Goal: Obtain resource: Download file/media

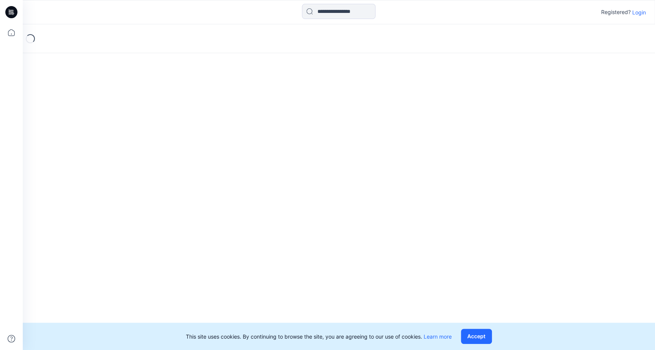
click at [639, 13] on p "Login" at bounding box center [639, 12] width 14 height 8
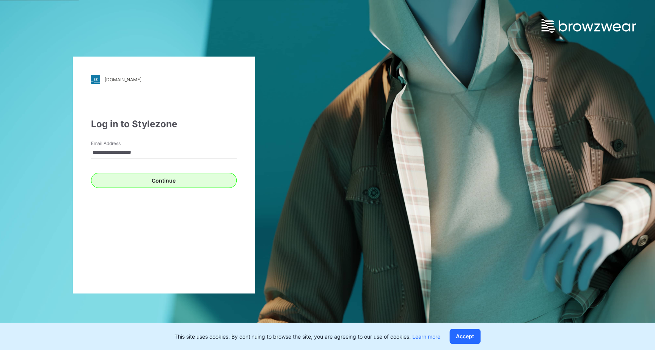
type input "**********"
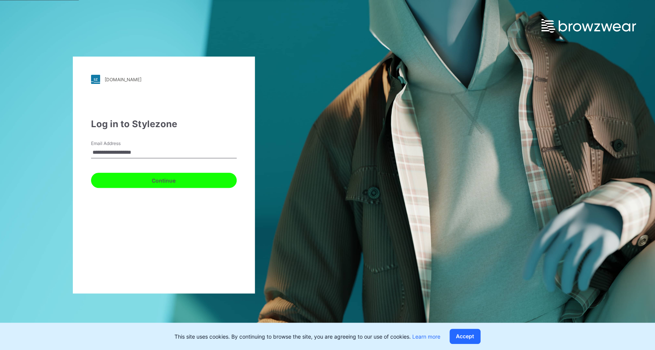
click at [115, 178] on button "Continue" at bounding box center [164, 180] width 146 height 15
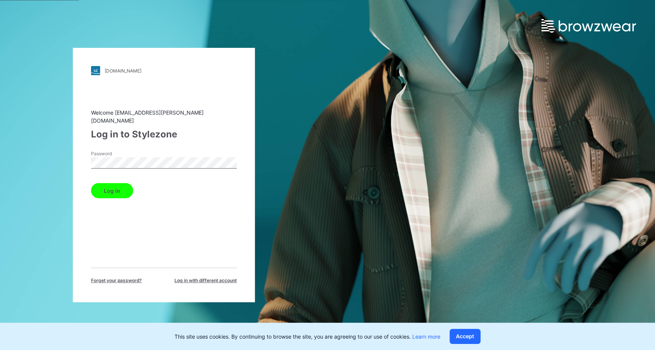
click at [115, 188] on button "Log in" at bounding box center [112, 190] width 42 height 15
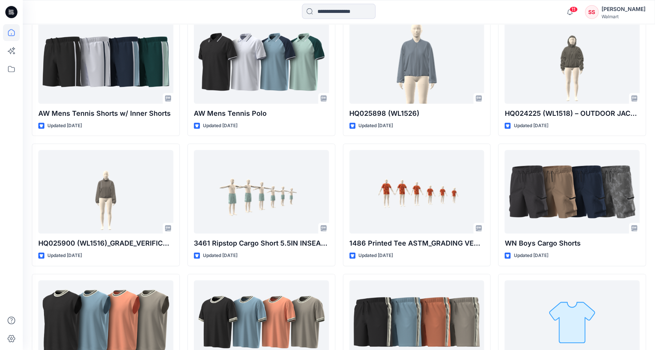
scroll to position [277, 0]
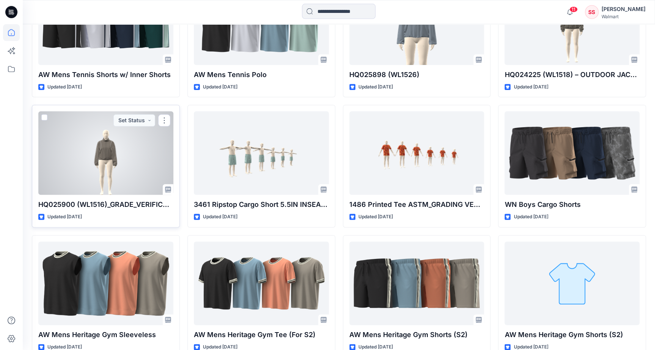
click at [120, 162] on div at bounding box center [105, 152] width 135 height 83
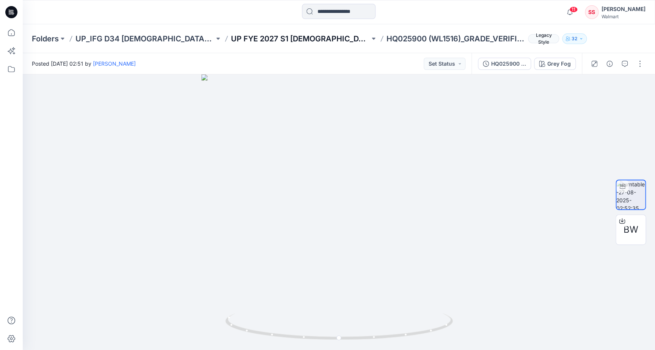
click at [231, 38] on p "UP FYE 2027 S1 [DEMOGRAPHIC_DATA] ACTIVE IFG" at bounding box center [300, 38] width 139 height 11
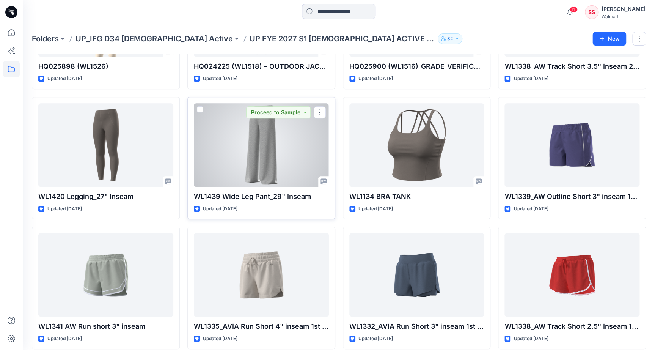
scroll to position [129, 0]
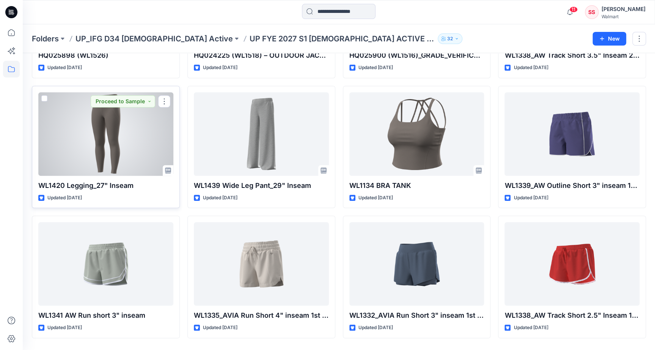
click at [101, 135] on div at bounding box center [105, 133] width 135 height 83
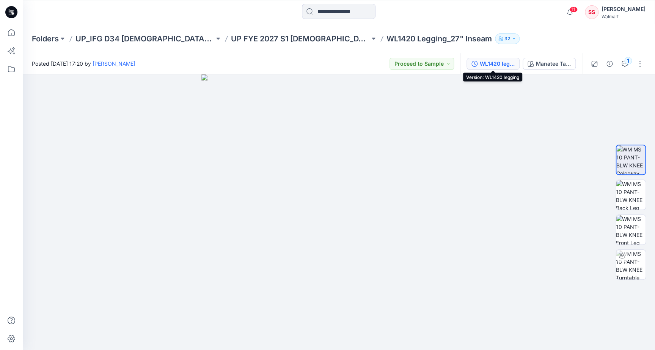
click at [500, 64] on div "WL1420 legging" at bounding box center [497, 64] width 35 height 8
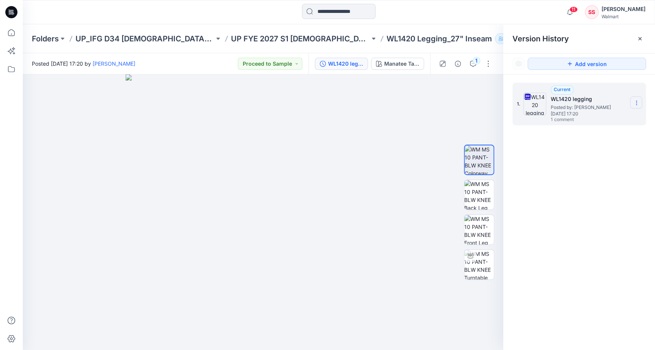
click at [638, 102] on icon at bounding box center [636, 103] width 6 height 6
click at [599, 118] on span "Download Source BW File" at bounding box center [597, 117] width 63 height 9
click at [310, 187] on img at bounding box center [263, 211] width 275 height 275
click at [344, 170] on img at bounding box center [263, 211] width 275 height 275
click at [239, 39] on p "UP FYE 2027 S1 [DEMOGRAPHIC_DATA] ACTIVE IFG" at bounding box center [300, 38] width 139 height 11
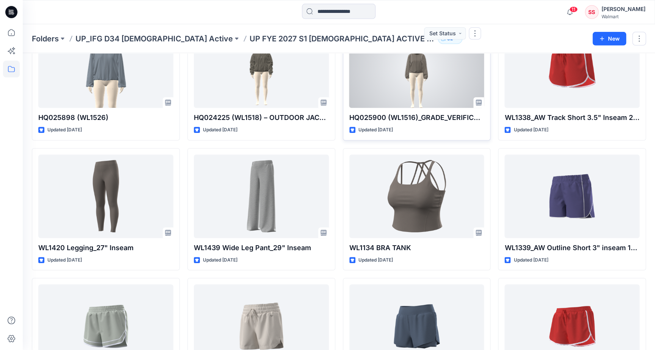
scroll to position [144, 0]
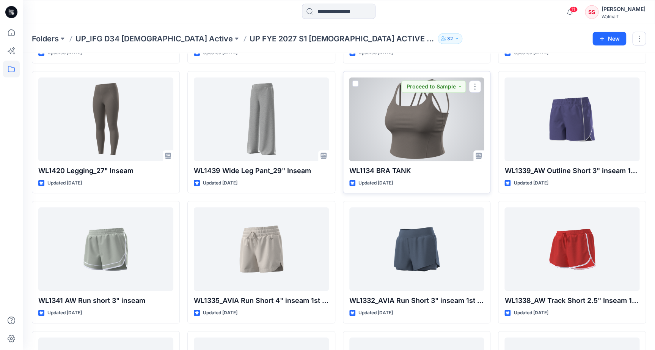
click at [423, 134] on div at bounding box center [416, 118] width 135 height 83
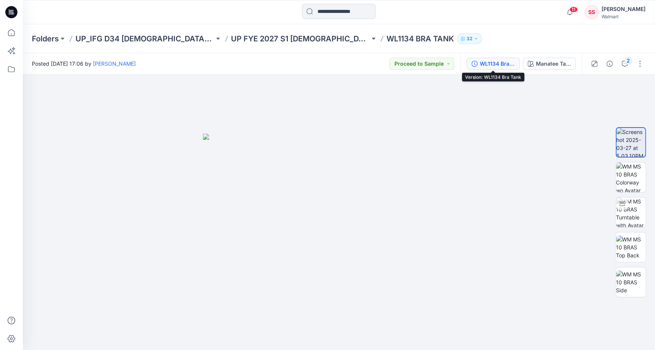
click at [501, 59] on button "WL1134 Bra Tank" at bounding box center [493, 64] width 53 height 12
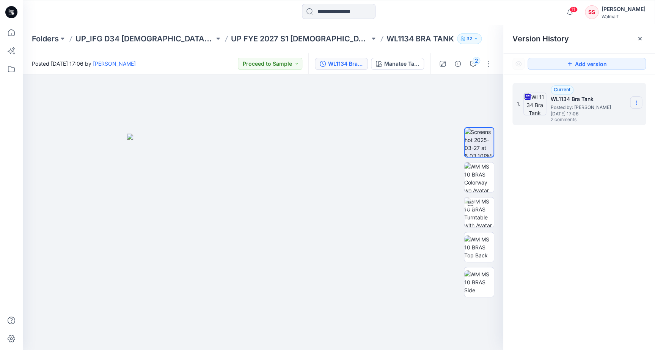
click at [635, 100] on section at bounding box center [636, 102] width 12 height 12
click at [593, 117] on span "Download Source BW File" at bounding box center [597, 117] width 63 height 9
click at [231, 35] on p "UP FYE 2027 S1 [DEMOGRAPHIC_DATA] ACTIVE IFG" at bounding box center [300, 38] width 139 height 11
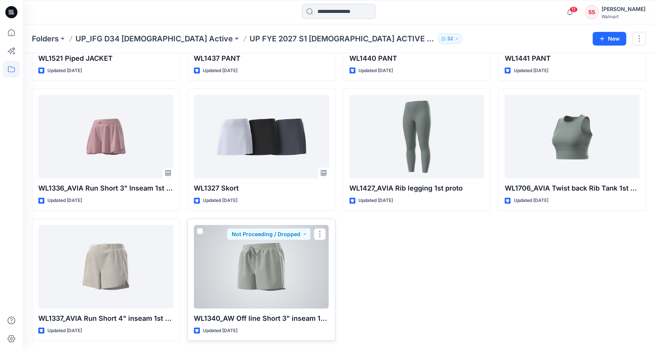
scroll to position [768, 0]
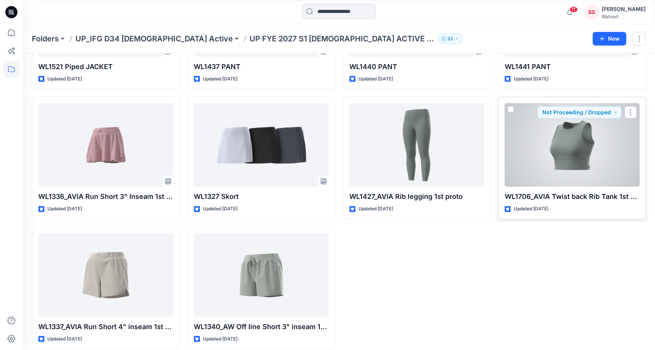
click at [585, 164] on div at bounding box center [571, 144] width 135 height 83
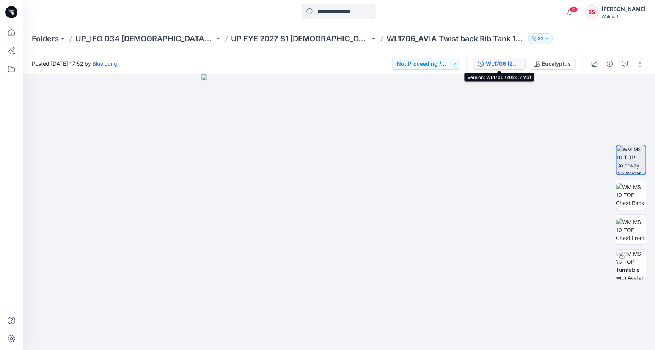
click at [501, 63] on div "WL1706 (2024.2 VS)" at bounding box center [503, 64] width 35 height 8
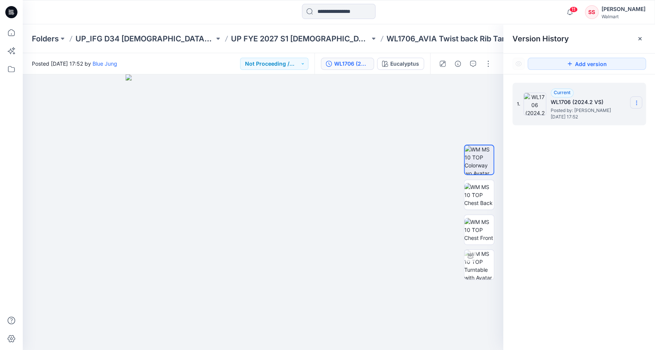
click at [637, 105] on icon at bounding box center [636, 103] width 6 height 6
click at [454, 113] on div at bounding box center [263, 211] width 481 height 275
click at [255, 36] on p "UP FYE 2027 S1 [DEMOGRAPHIC_DATA] ACTIVE IFG" at bounding box center [300, 38] width 139 height 11
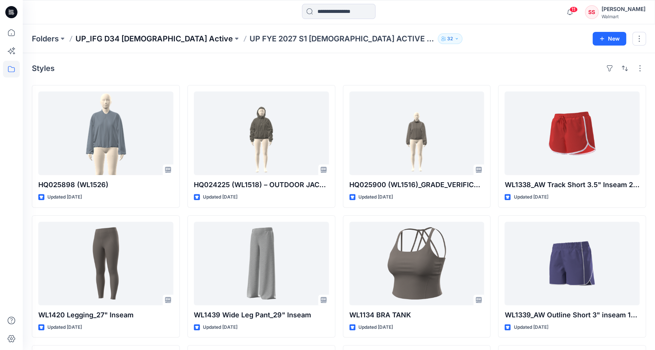
click at [137, 37] on p "UP_IFG D34 [DEMOGRAPHIC_DATA] Active" at bounding box center [153, 38] width 157 height 11
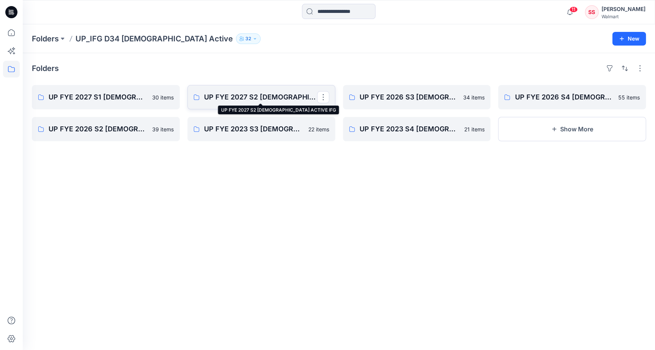
click at [245, 97] on p "UP FYE 2027 S2 [DEMOGRAPHIC_DATA] ACTIVE IFG" at bounding box center [260, 97] width 113 height 11
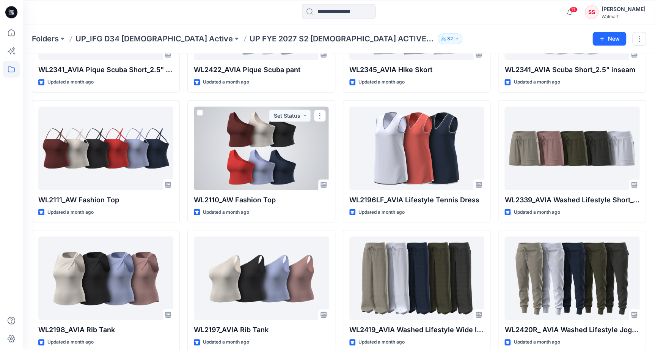
scroll to position [897, 0]
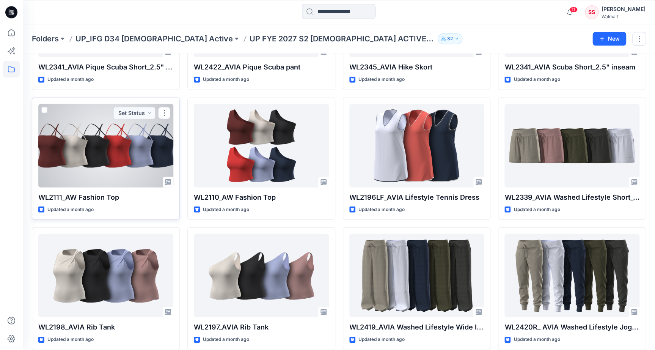
click at [124, 148] on div at bounding box center [105, 145] width 135 height 83
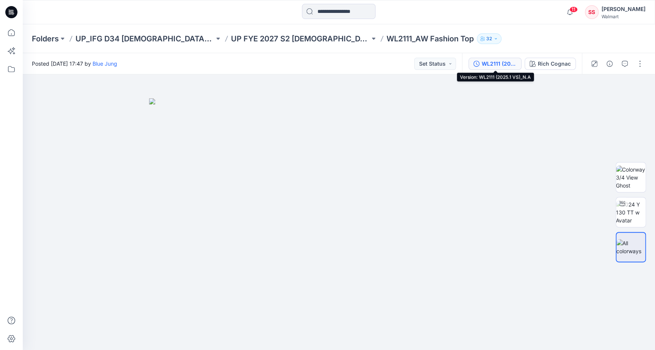
click at [492, 63] on div "WL2111 (2025.1 VS)_N.A" at bounding box center [499, 64] width 35 height 8
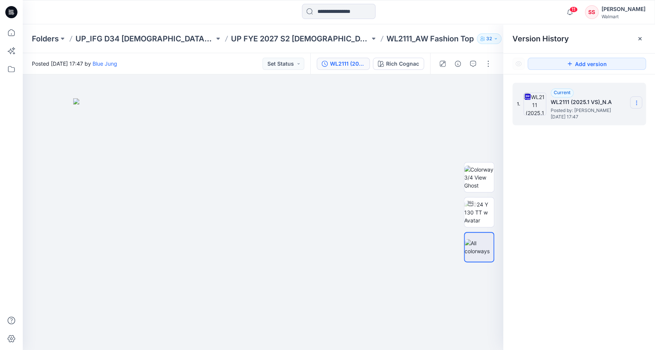
click at [637, 105] on icon at bounding box center [636, 103] width 6 height 6
click at [602, 118] on span "Download Source BW File" at bounding box center [597, 117] width 63 height 9
